Goal: Find specific page/section: Find specific page/section

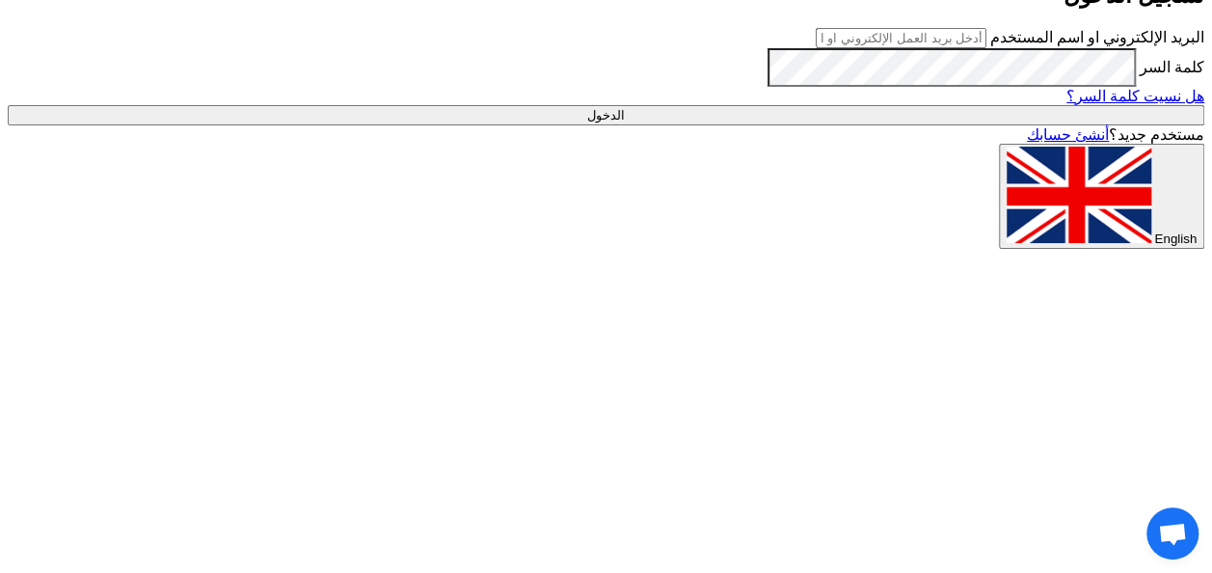
type input "[EMAIL_ADDRESS][DOMAIN_NAME]"
click at [899, 125] on input "الدخول" at bounding box center [606, 115] width 1196 height 20
type input "Sign in"
